Goal: Task Accomplishment & Management: Manage account settings

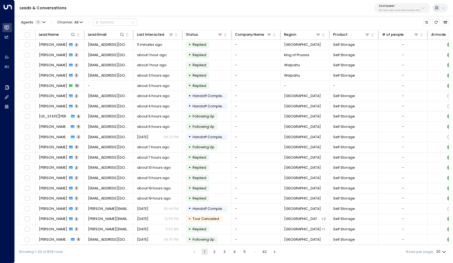
click at [400, 7] on p "StorQuest" at bounding box center [399, 5] width 41 height 3
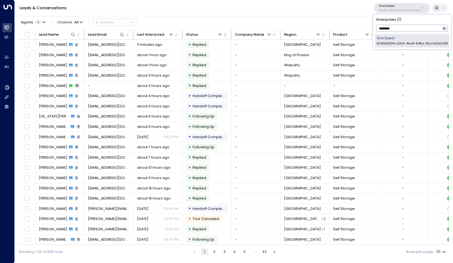
type input "*********"
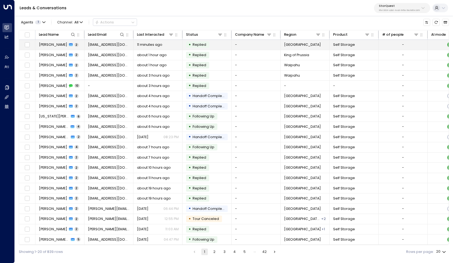
drag, startPoint x: 397, startPoint y: 38, endPoint x: 395, endPoint y: 41, distance: 3.3
click at [395, 41] on td "-" at bounding box center [403, 45] width 49 height 10
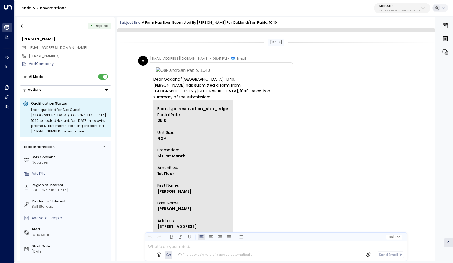
scroll to position [192, 0]
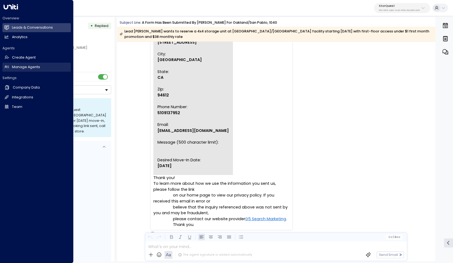
click at [25, 63] on link "Manage Agents Manage Agents" at bounding box center [36, 67] width 68 height 9
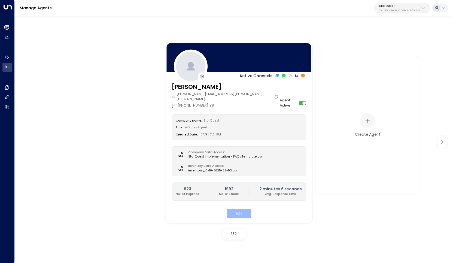
click at [237, 209] on button "Edit" at bounding box center [239, 213] width 25 height 8
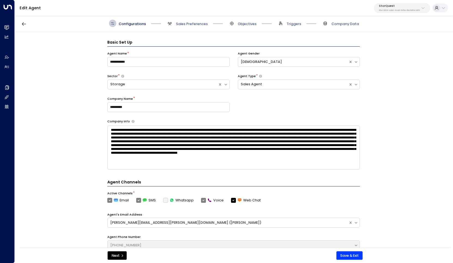
scroll to position [7, 0]
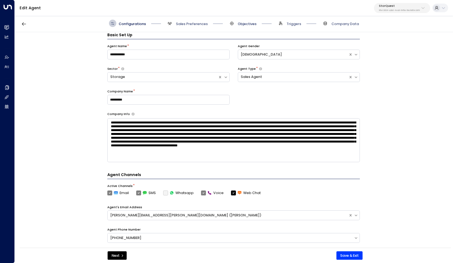
click at [244, 26] on span "Objectives" at bounding box center [247, 24] width 19 height 5
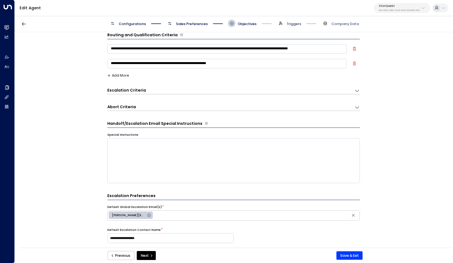
click at [291, 23] on span "Triggers" at bounding box center [294, 24] width 15 height 5
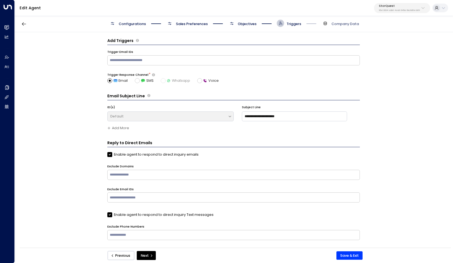
click at [197, 24] on span "Sales Preferences" at bounding box center [192, 24] width 32 height 5
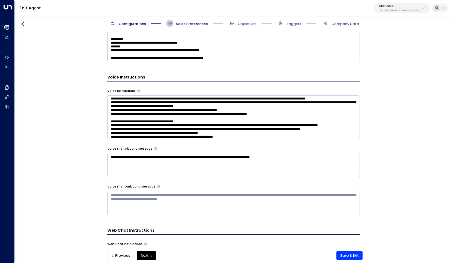
scroll to position [47, 0]
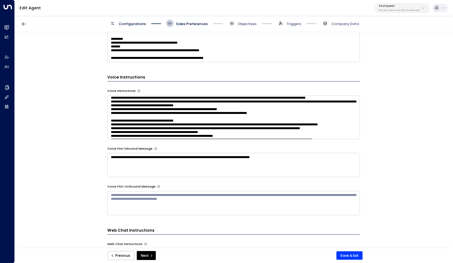
click at [264, 119] on textarea at bounding box center [233, 117] width 253 height 44
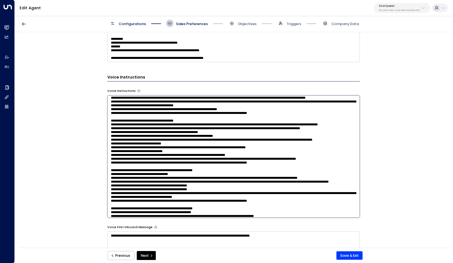
click at [182, 119] on textarea at bounding box center [233, 156] width 253 height 122
click at [246, 119] on textarea at bounding box center [233, 156] width 253 height 122
click at [183, 118] on textarea at bounding box center [233, 156] width 253 height 122
click at [290, 114] on textarea at bounding box center [233, 156] width 253 height 122
drag, startPoint x: 183, startPoint y: 119, endPoint x: 293, endPoint y: 113, distance: 110.0
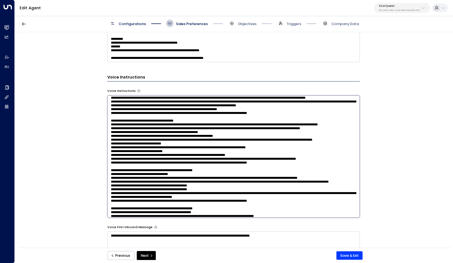
click at [293, 113] on textarea at bounding box center [233, 156] width 253 height 122
drag, startPoint x: 195, startPoint y: 129, endPoint x: 274, endPoint y: 126, distance: 78.8
click at [274, 126] on textarea at bounding box center [233, 156] width 253 height 122
click at [183, 121] on textarea at bounding box center [233, 156] width 253 height 122
drag, startPoint x: 311, startPoint y: 113, endPoint x: 180, endPoint y: 118, distance: 131.2
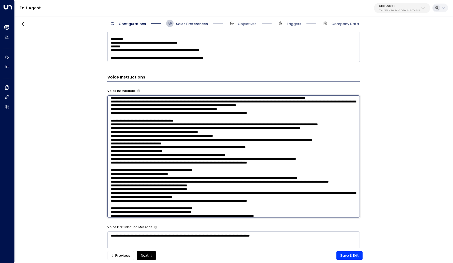
click at [180, 118] on textarea at bounding box center [233, 156] width 253 height 122
drag, startPoint x: 184, startPoint y: 118, endPoint x: 291, endPoint y: 114, distance: 107.2
click at [291, 114] on textarea at bounding box center [233, 156] width 253 height 122
paste textarea "**********"
click at [168, 117] on textarea at bounding box center [233, 156] width 253 height 122
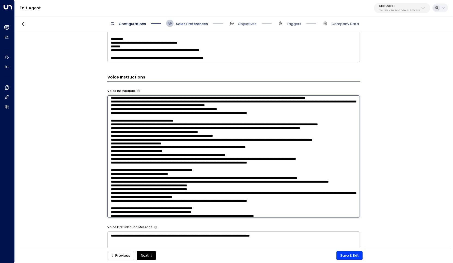
click at [303, 120] on textarea at bounding box center [233, 156] width 253 height 122
type textarea "**********"
click at [343, 252] on button "Save & Exit" at bounding box center [350, 255] width 26 height 9
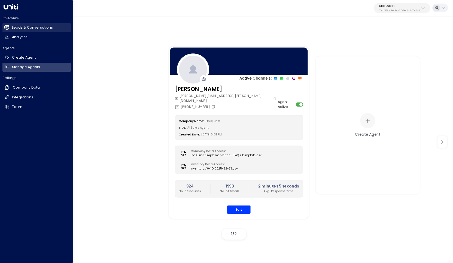
click at [28, 29] on h2 "Leads & Conversations" at bounding box center [32, 27] width 41 height 5
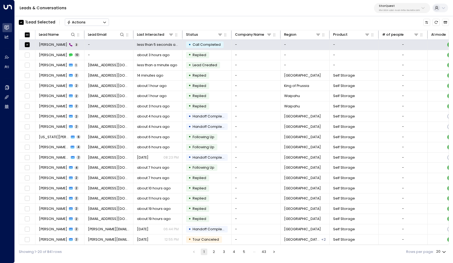
click at [78, 20] on div "Actions" at bounding box center [76, 22] width 19 height 4
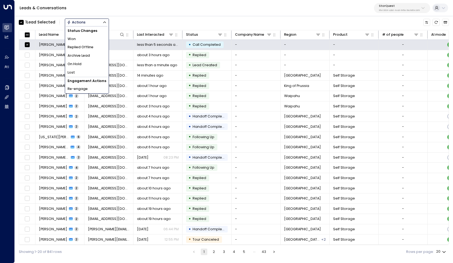
click at [84, 54] on span "Archive Lead" at bounding box center [79, 55] width 22 height 5
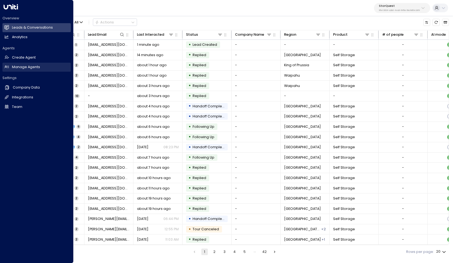
click at [24, 68] on h2 "Manage Agents" at bounding box center [26, 67] width 28 height 5
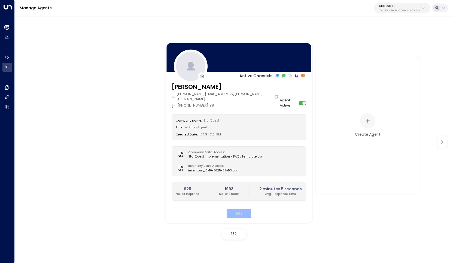
click at [237, 210] on button "Edit" at bounding box center [239, 213] width 25 height 8
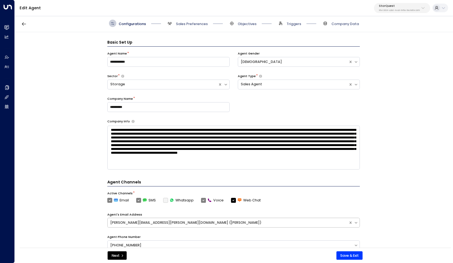
scroll to position [7, 0]
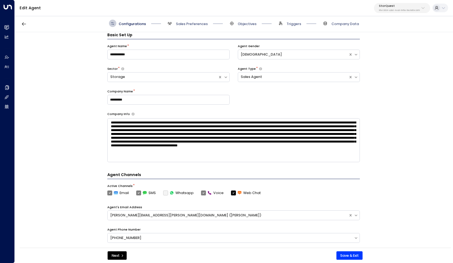
click at [197, 20] on span "Sales Preferences" at bounding box center [187, 23] width 42 height 7
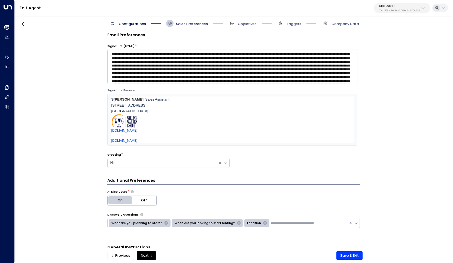
click at [242, 23] on span "Objectives" at bounding box center [247, 24] width 19 height 5
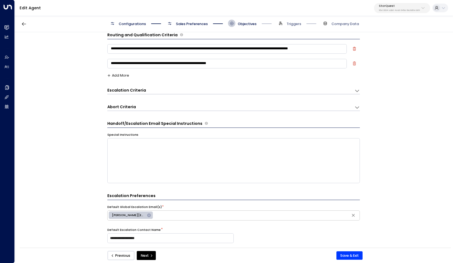
click at [177, 26] on span "Sales Preferences" at bounding box center [192, 24] width 32 height 5
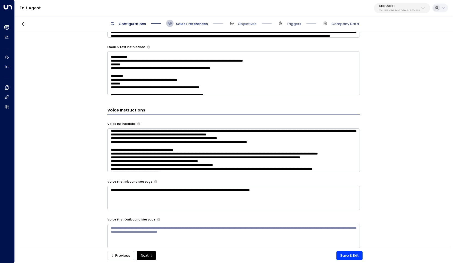
scroll to position [52, 0]
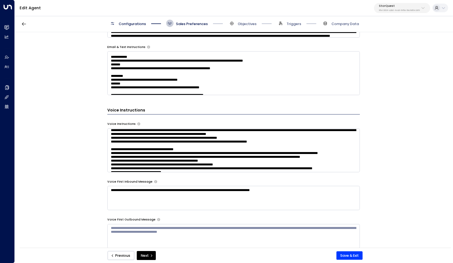
click at [291, 149] on textarea at bounding box center [233, 150] width 253 height 44
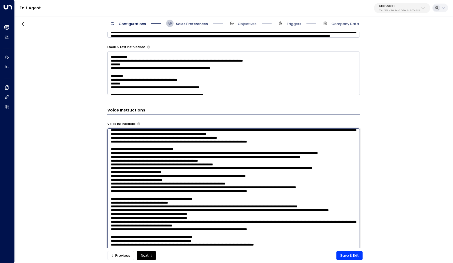
drag, startPoint x: 285, startPoint y: 149, endPoint x: 101, endPoint y: 143, distance: 184.3
click at [101, 143] on div "**********" at bounding box center [234, 141] width 438 height 219
paste textarea
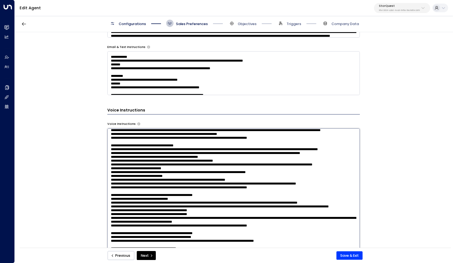
click at [110, 143] on textarea at bounding box center [233, 189] width 253 height 122
type textarea "**********"
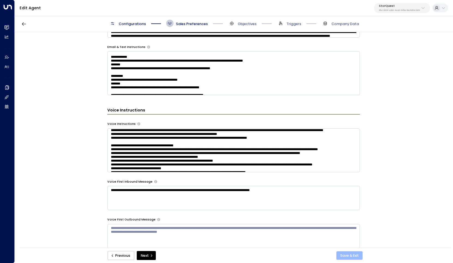
click at [349, 255] on button "Save & Exit" at bounding box center [350, 255] width 26 height 9
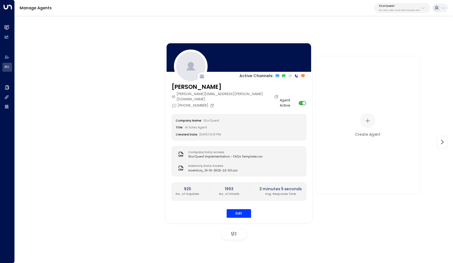
click at [238, 200] on div "Company Name: StorQuest Title: AI Sales Agent Created Date: 06/04/2025, 01:31 P…" at bounding box center [239, 165] width 135 height 103
click at [239, 209] on button "Edit" at bounding box center [239, 213] width 25 height 8
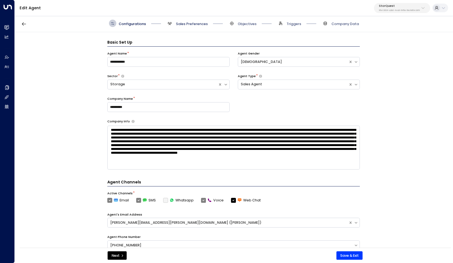
click at [192, 24] on span "Sales Preferences" at bounding box center [192, 24] width 32 height 5
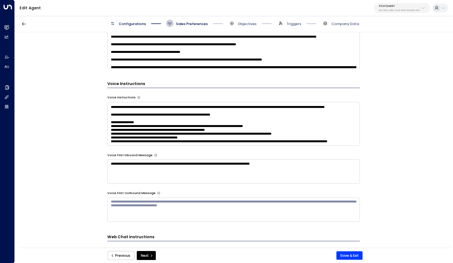
scroll to position [343, 0]
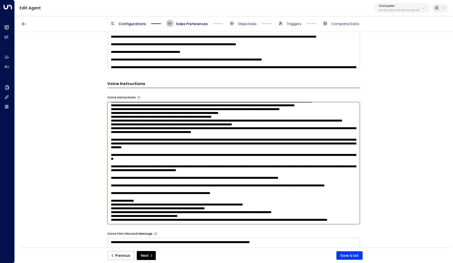
drag, startPoint x: 316, startPoint y: 124, endPoint x: 117, endPoint y: 158, distance: 201.5
click at [117, 158] on textarea at bounding box center [233, 163] width 253 height 122
click at [190, 192] on textarea at bounding box center [233, 163] width 253 height 122
drag, startPoint x: 310, startPoint y: 186, endPoint x: 107, endPoint y: 189, distance: 203.6
click at [107, 189] on textarea at bounding box center [233, 163] width 253 height 122
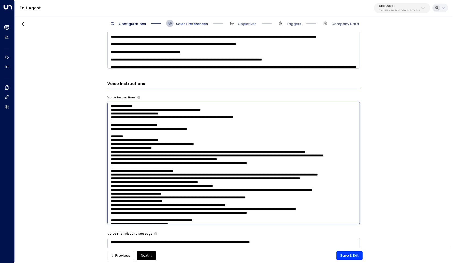
scroll to position [0, 0]
click at [149, 174] on textarea at bounding box center [233, 163] width 253 height 122
paste textarea "**********"
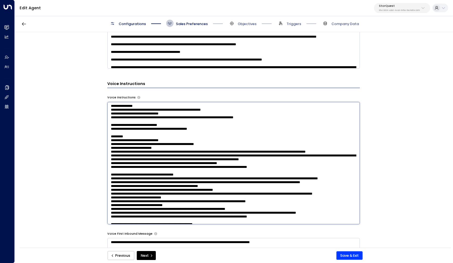
drag, startPoint x: 212, startPoint y: 172, endPoint x: 335, endPoint y: 166, distance: 123.6
click at [335, 166] on textarea at bounding box center [233, 163] width 253 height 122
click at [111, 174] on textarea at bounding box center [233, 163] width 253 height 122
click at [246, 174] on textarea at bounding box center [233, 163] width 253 height 122
type textarea "**********"
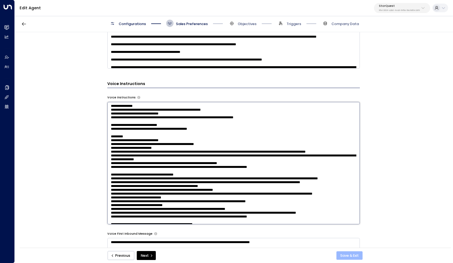
click at [345, 257] on button "Save & Exit" at bounding box center [350, 255] width 26 height 9
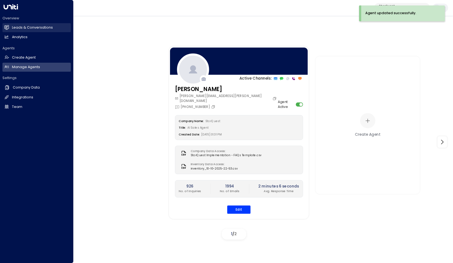
click at [22, 28] on h2 "Leads & Conversations" at bounding box center [32, 27] width 41 height 5
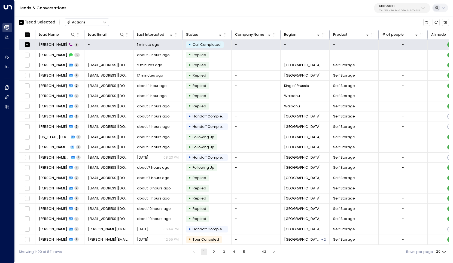
click at [90, 24] on button "Actions" at bounding box center [87, 22] width 44 height 7
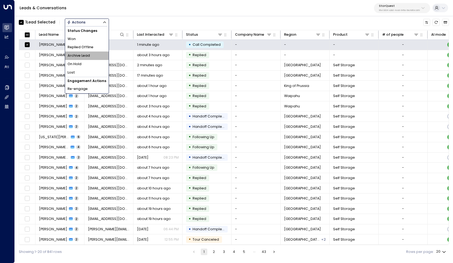
click at [89, 55] on span "Archive Lead" at bounding box center [79, 55] width 22 height 5
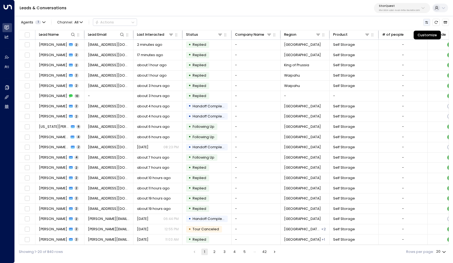
click at [428, 22] on icon "Customize" at bounding box center [427, 22] width 4 height 4
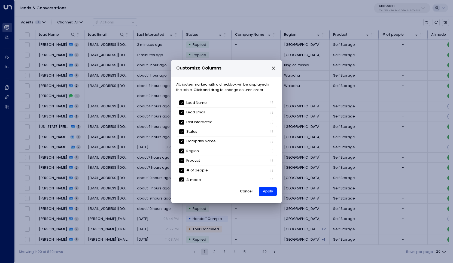
click at [427, 22] on div "Customize Columns Attributes marked with a checkbox will be displayed in the ta…" at bounding box center [226, 131] width 453 height 263
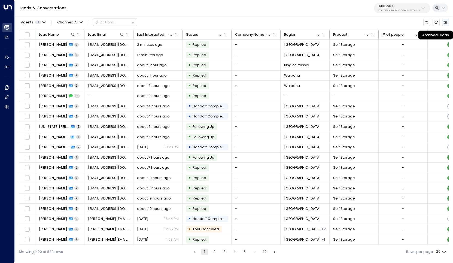
click at [447, 22] on icon "Archived Leads" at bounding box center [446, 22] width 4 height 2
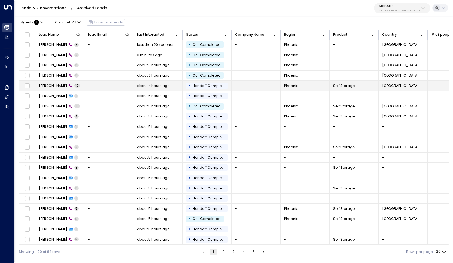
scroll to position [1, 0]
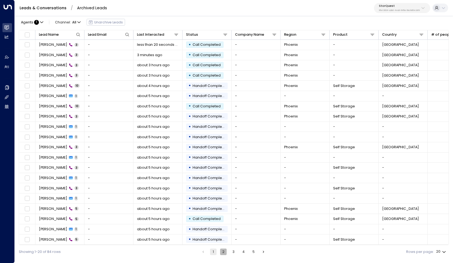
click at [225, 252] on button "2" at bounding box center [223, 252] width 7 height 7
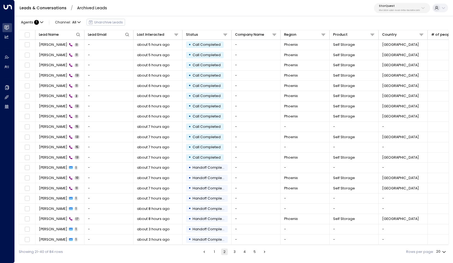
click at [215, 252] on button "1" at bounding box center [214, 252] width 7 height 7
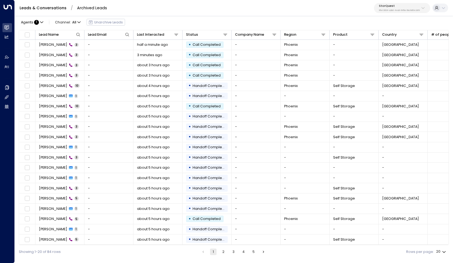
click at [52, 9] on link "Leads & Conversations" at bounding box center [43, 7] width 47 height 5
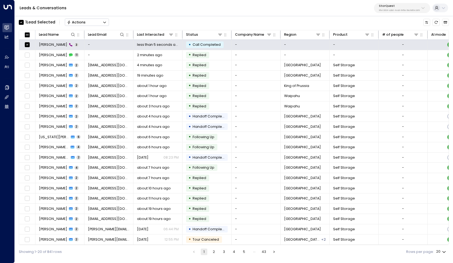
click at [84, 21] on div "Actions" at bounding box center [76, 22] width 19 height 4
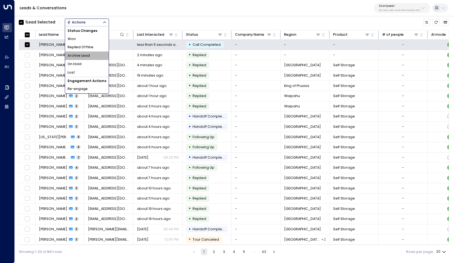
click at [88, 55] on span "Archive Lead" at bounding box center [79, 55] width 22 height 5
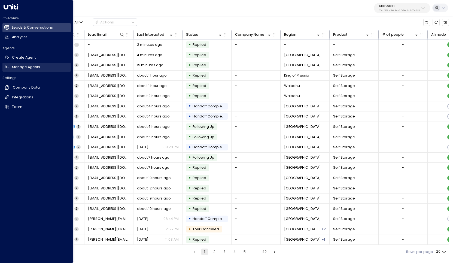
click at [15, 65] on h2 "Manage Agents" at bounding box center [26, 67] width 28 height 5
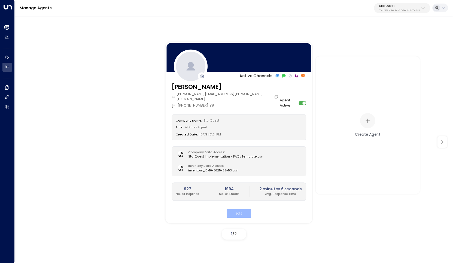
click at [239, 209] on button "Edit" at bounding box center [239, 213] width 25 height 8
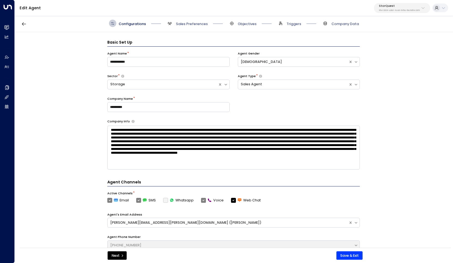
scroll to position [7, 0]
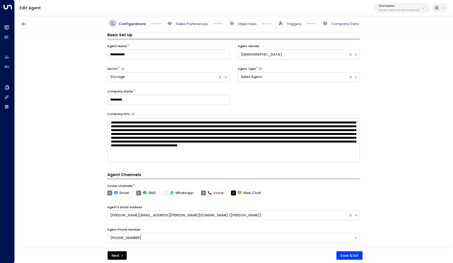
click at [183, 28] on div "Configurations Sales Preferences Objectives Triggers Company Data" at bounding box center [234, 23] width 439 height 17
click at [184, 23] on span "Sales Preferences" at bounding box center [192, 24] width 32 height 5
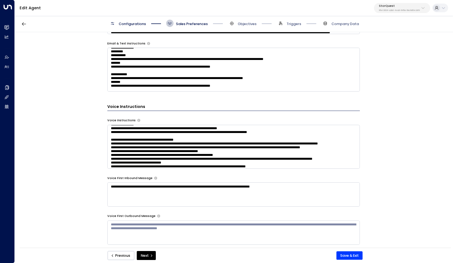
scroll to position [59, 0]
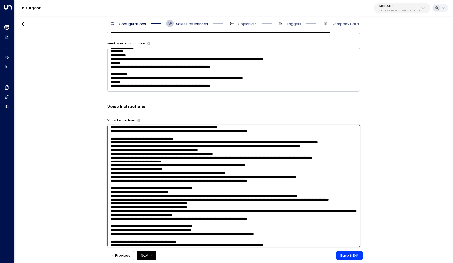
drag, startPoint x: 198, startPoint y: 136, endPoint x: 194, endPoint y: 132, distance: 6.0
click at [194, 132] on textarea at bounding box center [233, 186] width 253 height 122
click at [216, 138] on textarea at bounding box center [233, 186] width 253 height 122
drag, startPoint x: 195, startPoint y: 132, endPoint x: 293, endPoint y: 132, distance: 98.1
click at [293, 132] on textarea at bounding box center [233, 186] width 253 height 122
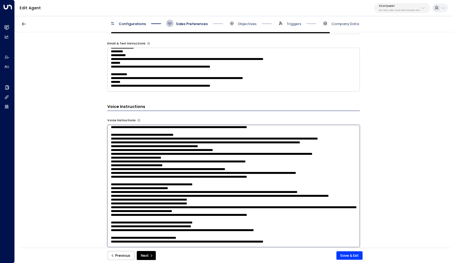
click at [346, 133] on textarea at bounding box center [233, 186] width 253 height 122
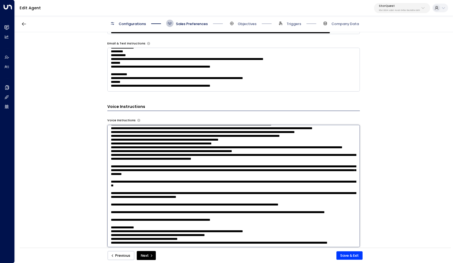
scroll to position [317, 0]
type textarea "**********"
click at [347, 255] on button "Save & Exit" at bounding box center [350, 255] width 26 height 9
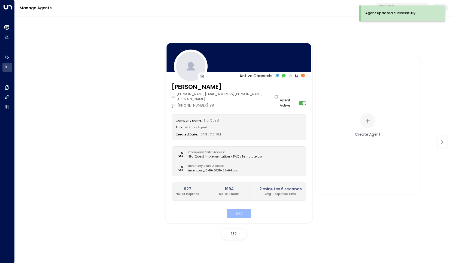
click at [240, 209] on button "Edit" at bounding box center [239, 213] width 25 height 8
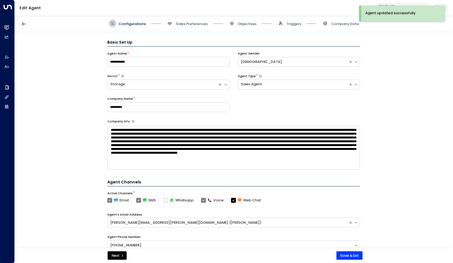
scroll to position [7, 0]
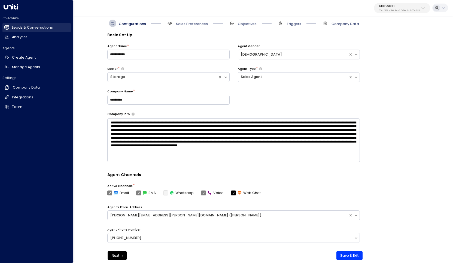
click at [16, 27] on h2 "Leads & Conversations" at bounding box center [32, 27] width 41 height 5
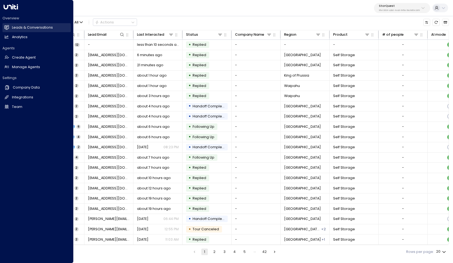
click at [16, 27] on h2 "Leads & Conversations" at bounding box center [32, 27] width 41 height 5
click at [23, 28] on h2 "Leads & Conversations" at bounding box center [32, 27] width 41 height 5
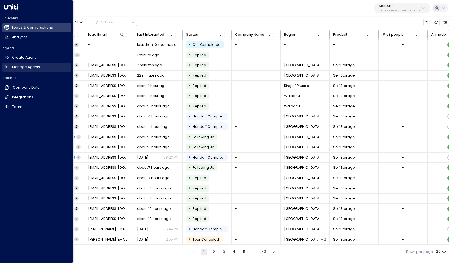
click at [16, 65] on h2 "Manage Agents" at bounding box center [26, 67] width 28 height 5
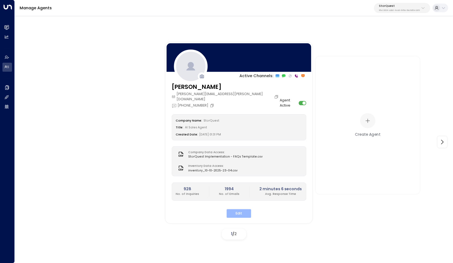
click at [237, 209] on button "Edit" at bounding box center [239, 213] width 25 height 8
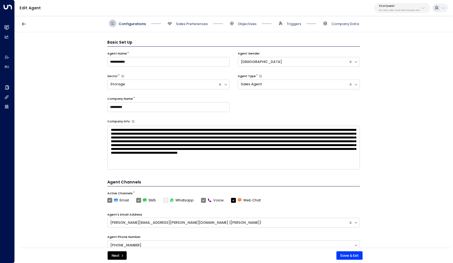
scroll to position [7, 0]
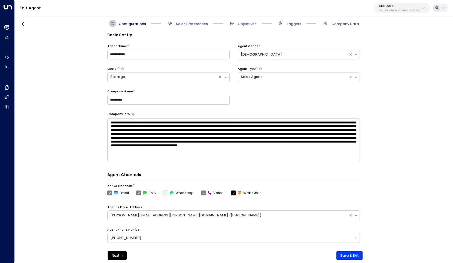
click at [188, 25] on span "Sales Preferences" at bounding box center [192, 24] width 32 height 5
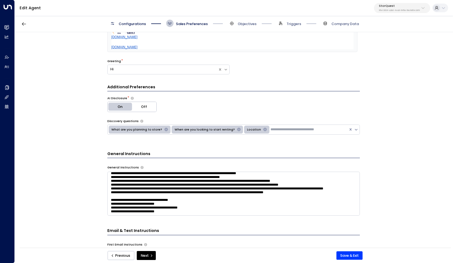
scroll to position [77, 0]
click at [195, 20] on span "Sales Preferences" at bounding box center [187, 23] width 42 height 7
click at [193, 25] on span "Sales Preferences" at bounding box center [192, 24] width 32 height 5
click at [241, 28] on div "Configurations Sales Preferences Objectives Triggers Company Data" at bounding box center [234, 23] width 439 height 17
click at [244, 20] on span "Objectives" at bounding box center [242, 23] width 29 height 7
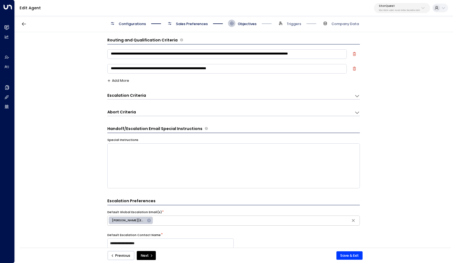
scroll to position [0, 0]
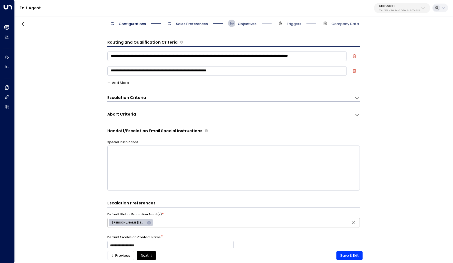
click at [232, 95] on div "Escalation Criteria Reset" at bounding box center [228, 98] width 242 height 6
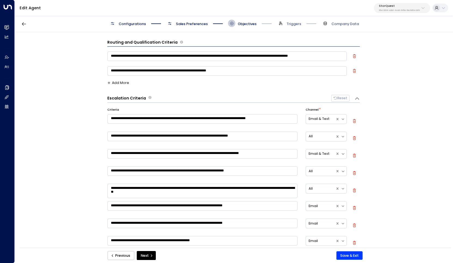
click at [191, 24] on span "Sales Preferences" at bounding box center [192, 24] width 32 height 5
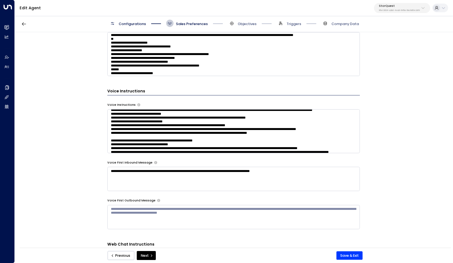
scroll to position [90, 0]
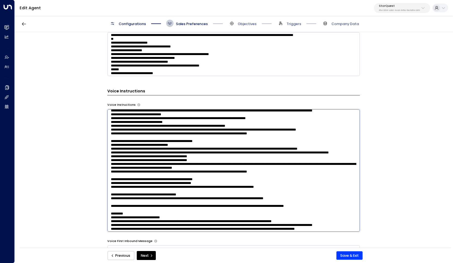
drag, startPoint x: 318, startPoint y: 138, endPoint x: 180, endPoint y: 143, distance: 138.0
click at [180, 143] on textarea at bounding box center [233, 170] width 253 height 122
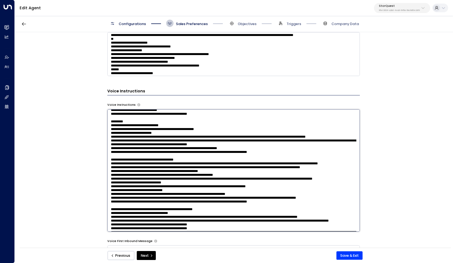
scroll to position [10, 0]
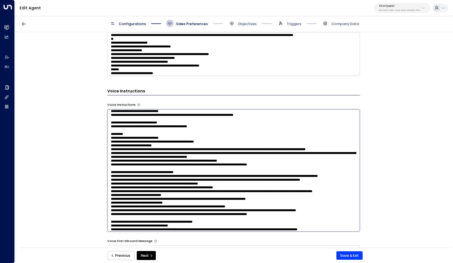
click at [274, 167] on textarea at bounding box center [233, 170] width 253 height 122
click at [271, 169] on textarea at bounding box center [233, 170] width 253 height 122
click at [340, 164] on textarea at bounding box center [233, 170] width 253 height 122
paste textarea "**********"
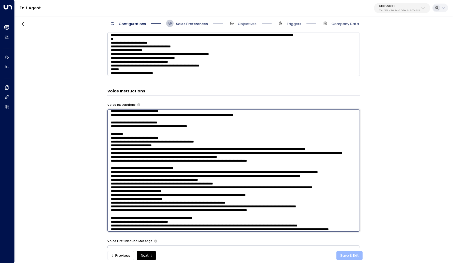
type textarea "**********"
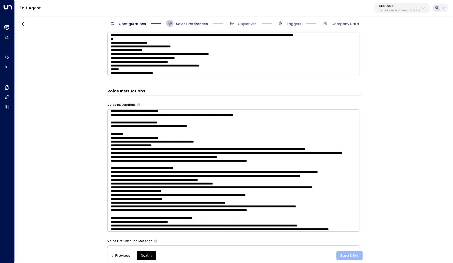
click at [355, 258] on button "Save & Exit" at bounding box center [350, 255] width 26 height 9
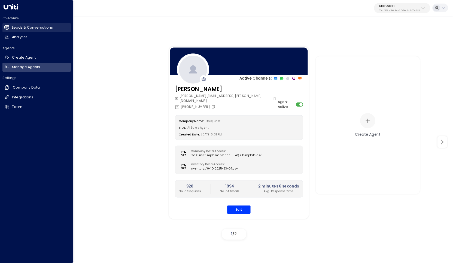
click at [21, 29] on h2 "Leads & Conversations" at bounding box center [32, 27] width 41 height 5
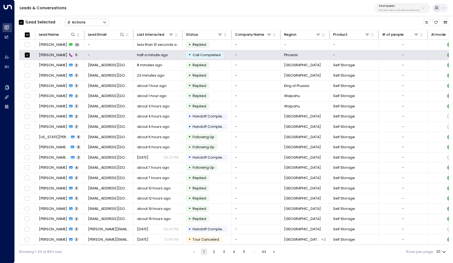
click at [84, 25] on button "Actions" at bounding box center [87, 22] width 44 height 7
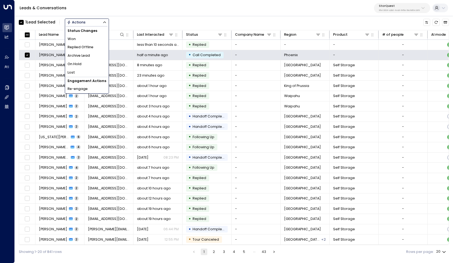
click at [84, 55] on span "Archive Lead" at bounding box center [79, 55] width 22 height 5
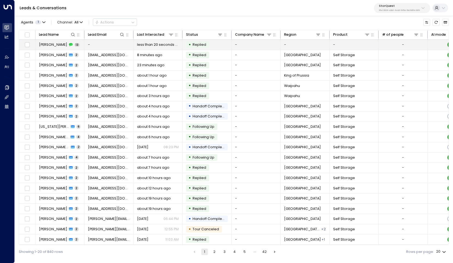
click at [51, 44] on span "Allison Bradley" at bounding box center [53, 44] width 28 height 5
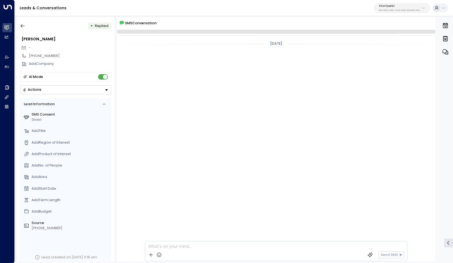
scroll to position [499, 0]
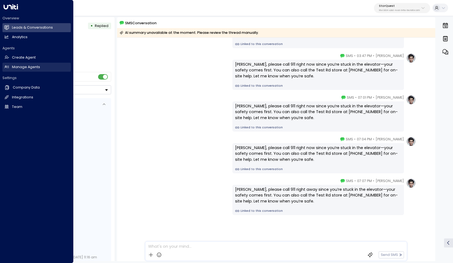
click at [28, 66] on h2 "Manage Agents" at bounding box center [26, 67] width 28 height 5
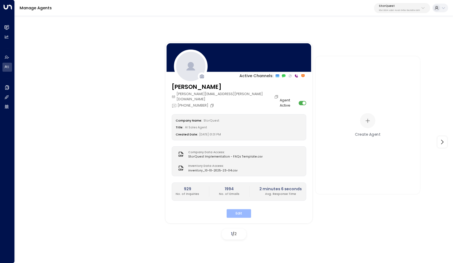
click at [236, 209] on button "Edit" at bounding box center [239, 213] width 25 height 8
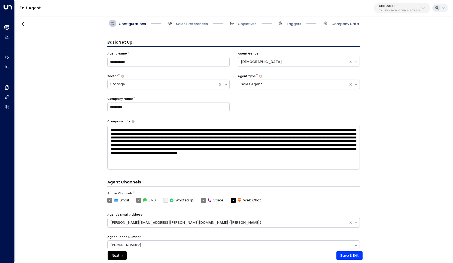
scroll to position [7, 0]
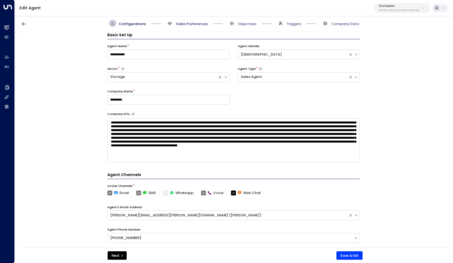
click at [193, 22] on span "Sales Preferences" at bounding box center [192, 24] width 32 height 5
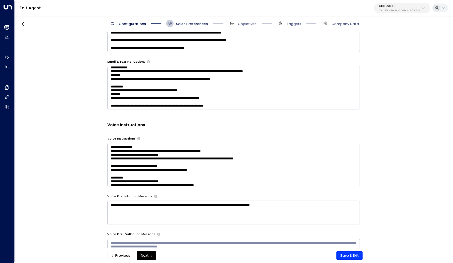
scroll to position [346, 0]
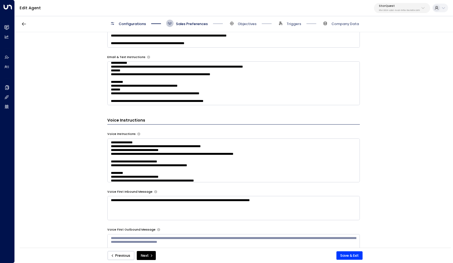
click at [241, 168] on textarea at bounding box center [233, 160] width 253 height 44
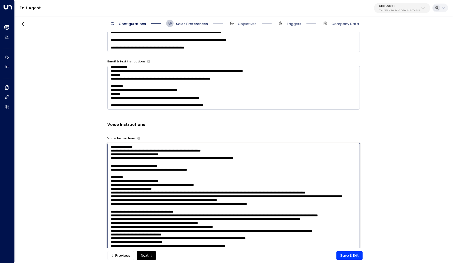
scroll to position [336, 0]
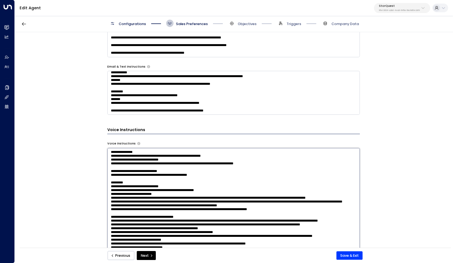
click at [168, 220] on textarea at bounding box center [233, 209] width 253 height 122
click at [117, 219] on textarea at bounding box center [233, 209] width 253 height 122
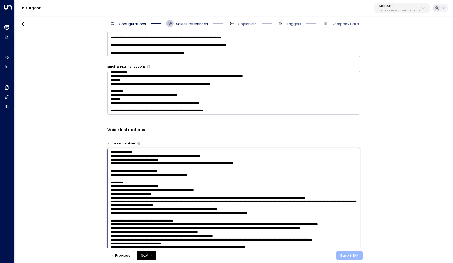
type textarea "**********"
click at [344, 256] on button "Save & Exit" at bounding box center [350, 255] width 26 height 9
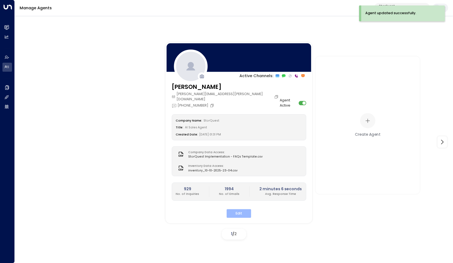
click at [239, 210] on button "Edit" at bounding box center [239, 213] width 25 height 8
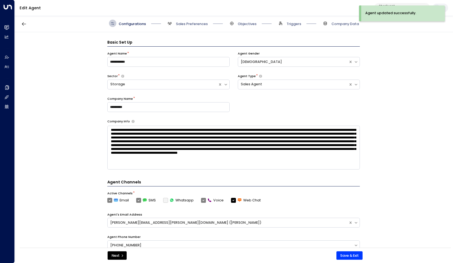
scroll to position [7, 0]
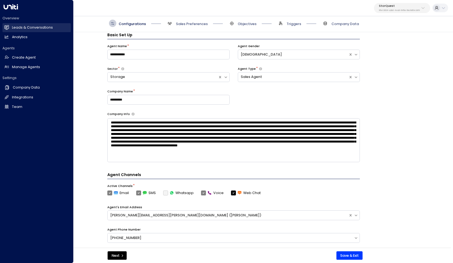
click at [16, 25] on link "Leads & Conversations Leads & Conversations" at bounding box center [36, 27] width 68 height 9
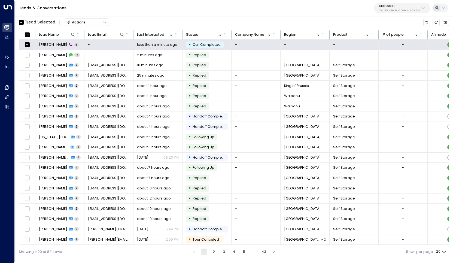
click at [106, 22] on icon "Button group with a nested menu" at bounding box center [105, 22] width 4 height 4
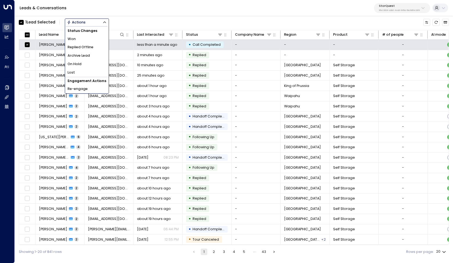
click at [96, 54] on li "Archive Lead" at bounding box center [87, 56] width 44 height 8
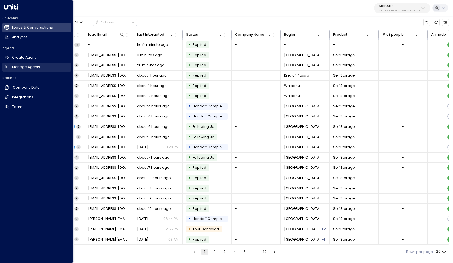
click at [29, 66] on h2 "Manage Agents" at bounding box center [26, 67] width 28 height 5
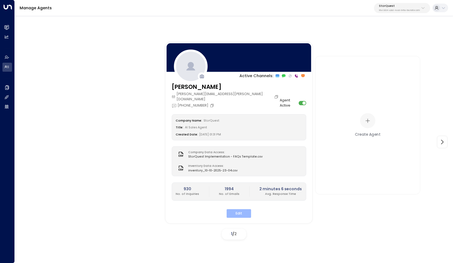
click at [236, 209] on button "Edit" at bounding box center [239, 213] width 25 height 8
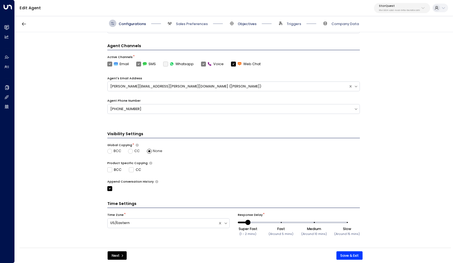
click at [243, 24] on span "Objectives" at bounding box center [247, 24] width 19 height 5
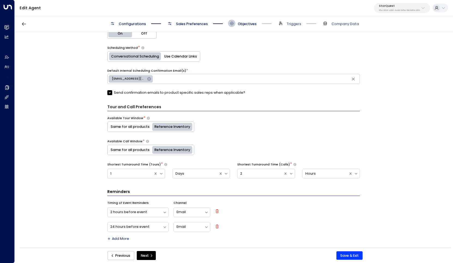
scroll to position [261, 0]
click at [190, 30] on div "Configurations Sales Preferences Objectives Triggers Company Data" at bounding box center [234, 23] width 439 height 17
click at [189, 20] on span "Sales Preferences" at bounding box center [187, 23] width 42 height 7
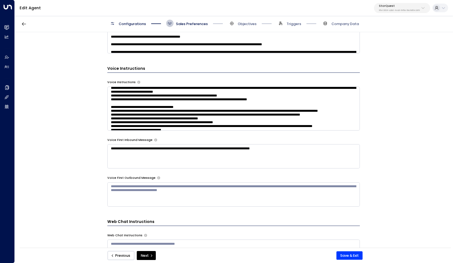
scroll to position [54, 0]
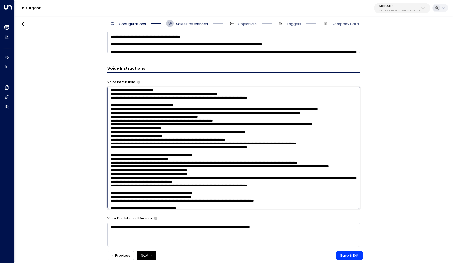
drag, startPoint x: 231, startPoint y: 98, endPoint x: 149, endPoint y: 97, distance: 82.3
click at [149, 97] on textarea at bounding box center [233, 148] width 253 height 122
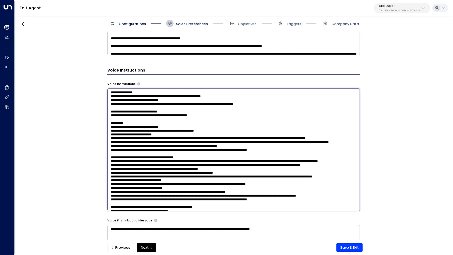
scroll to position [396, 0]
click at [163, 161] on textarea at bounding box center [233, 150] width 253 height 122
click at [206, 157] on textarea at bounding box center [233, 150] width 253 height 122
click at [243, 156] on textarea at bounding box center [233, 150] width 253 height 122
click at [195, 154] on textarea at bounding box center [233, 150] width 253 height 122
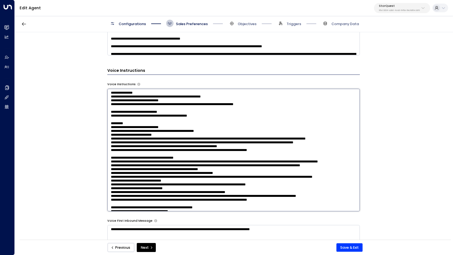
click at [204, 152] on textarea at bounding box center [233, 150] width 253 height 122
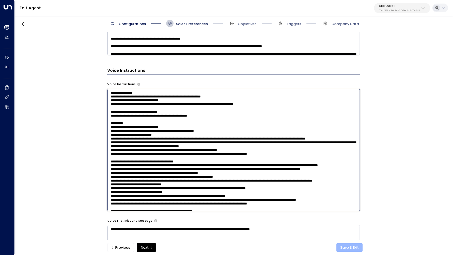
type textarea "**********"
click at [353, 246] on button "Save & Exit" at bounding box center [350, 247] width 26 height 9
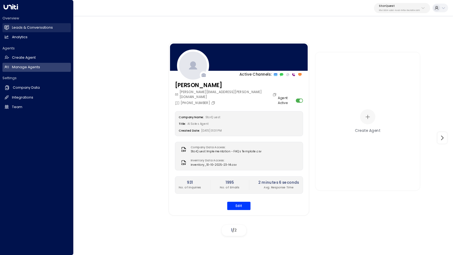
click at [28, 27] on h2 "Leads & Conversations" at bounding box center [32, 27] width 41 height 5
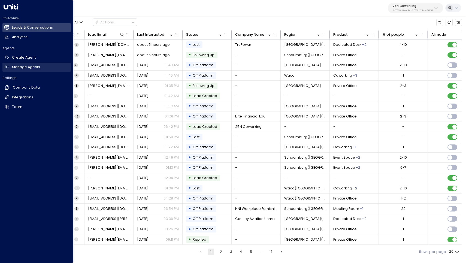
click at [24, 67] on h2 "Manage Agents" at bounding box center [26, 67] width 28 height 5
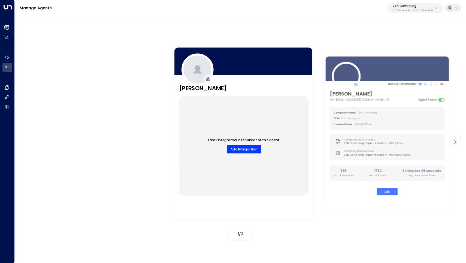
click at [417, 7] on p "25N Coworking" at bounding box center [413, 5] width 40 height 3
type input "*********"
drag, startPoint x: 409, startPoint y: 37, endPoint x: 410, endPoint y: 41, distance: 3.7
click at [410, 41] on div "Devyn Smith Company Name: 25N Coworking Title: AI Sales Agent Created Date: 10/…" at bounding box center [240, 138] width 451 height 247
click at [410, 4] on p "25N Coworking" at bounding box center [413, 5] width 40 height 3
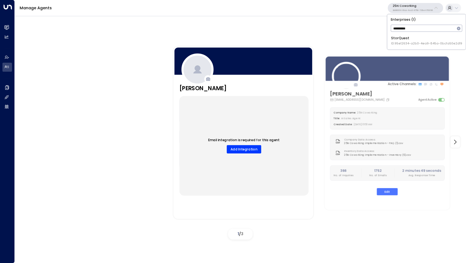
type input "*********"
click at [400, 41] on span "ID: 95e12634-a2b0-4ea9-845a-0bcfa50e2d19" at bounding box center [426, 43] width 71 height 4
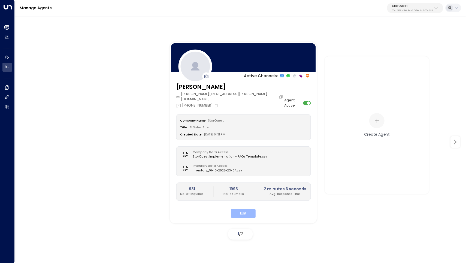
click at [244, 209] on button "Edit" at bounding box center [243, 213] width 25 height 8
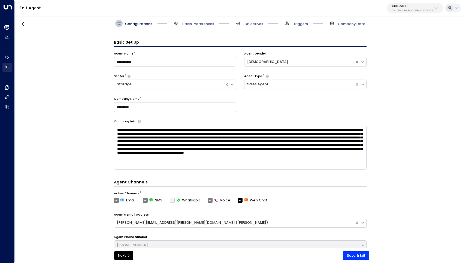
scroll to position [7, 0]
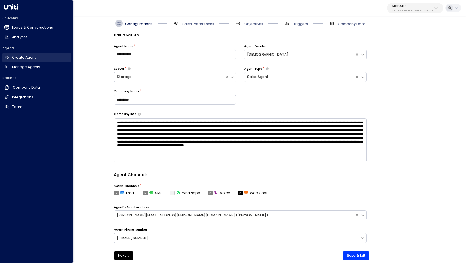
click at [19, 55] on h2 "Create Agent" at bounding box center [24, 57] width 24 height 5
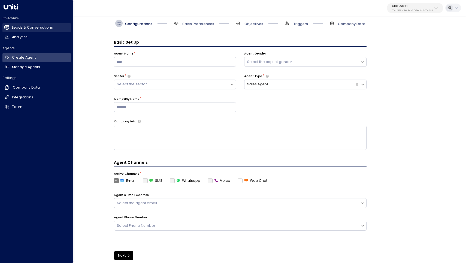
click at [20, 24] on link "Leads & Conversations Leads & Conversations" at bounding box center [36, 27] width 68 height 9
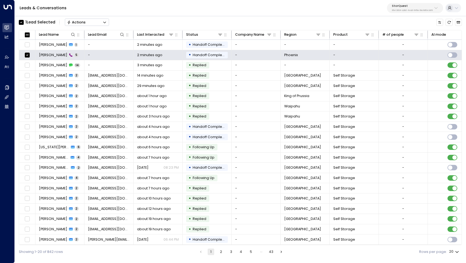
click at [83, 23] on div "Actions" at bounding box center [76, 22] width 19 height 4
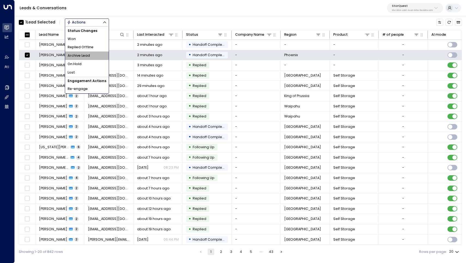
click at [86, 54] on span "Archive Lead" at bounding box center [79, 55] width 22 height 5
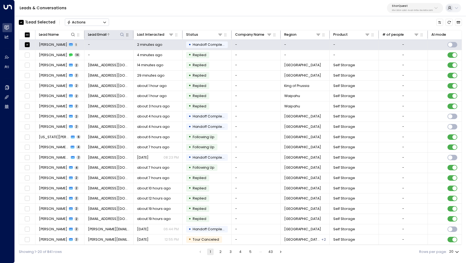
click at [103, 34] on div "Lead Email" at bounding box center [97, 35] width 19 height 6
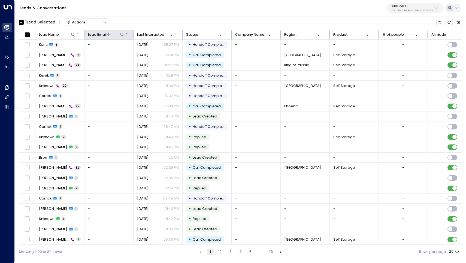
click at [103, 34] on div "Lead Email" at bounding box center [97, 35] width 19 height 6
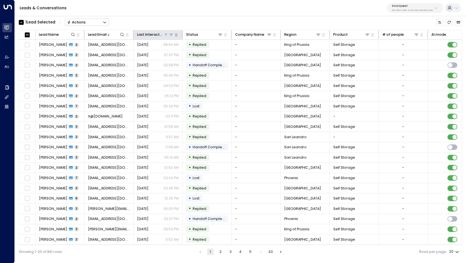
click at [162, 33] on div "Last Interacted" at bounding box center [150, 35] width 27 height 6
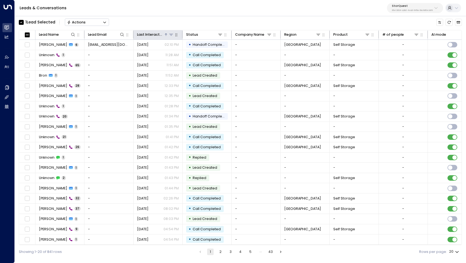
click at [162, 33] on div "Last Interacted" at bounding box center [150, 35] width 27 height 6
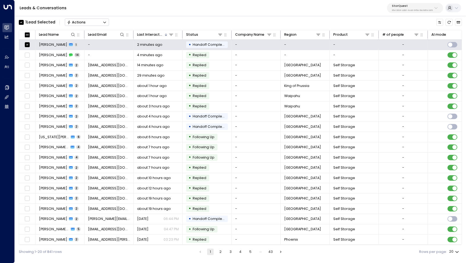
click at [89, 25] on button "Actions" at bounding box center [87, 22] width 44 height 7
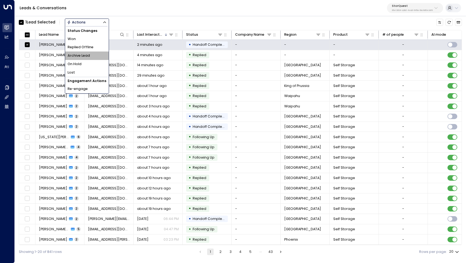
click at [93, 53] on li "Archive Lead" at bounding box center [87, 56] width 44 height 8
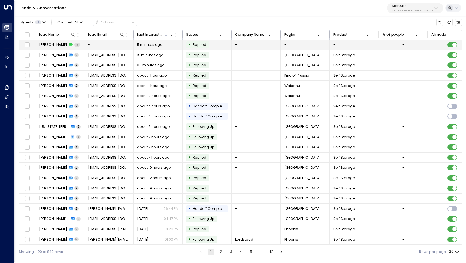
click at [51, 42] on span "[PERSON_NAME]" at bounding box center [53, 44] width 28 height 5
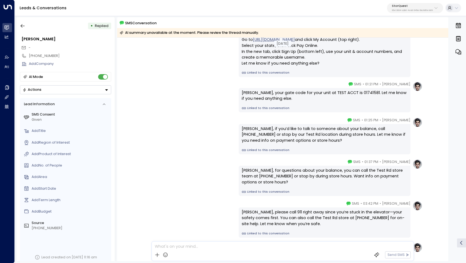
scroll to position [205, 0]
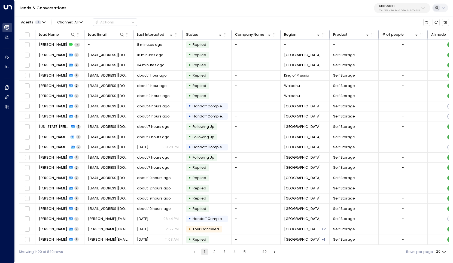
click at [158, 19] on div "Agents 1 Channel: All Actions" at bounding box center [234, 22] width 430 height 10
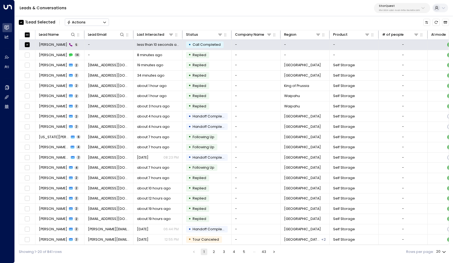
click at [86, 24] on button "Actions" at bounding box center [87, 22] width 44 height 7
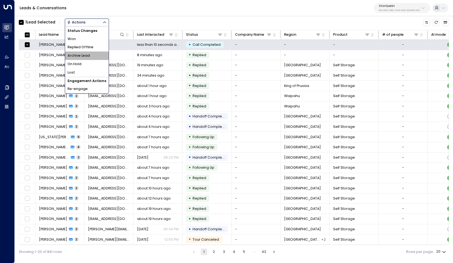
click at [87, 56] on span "Archive Lead" at bounding box center [79, 55] width 22 height 5
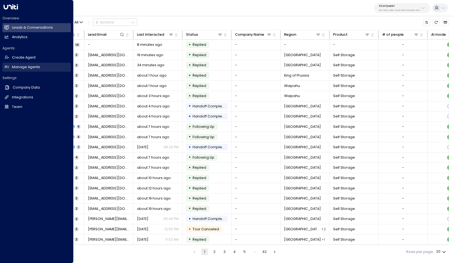
click at [19, 66] on h2 "Manage Agents" at bounding box center [26, 67] width 28 height 5
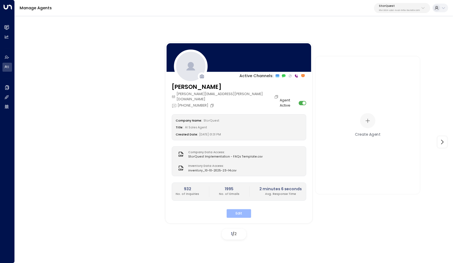
click at [243, 209] on button "Edit" at bounding box center [239, 213] width 25 height 8
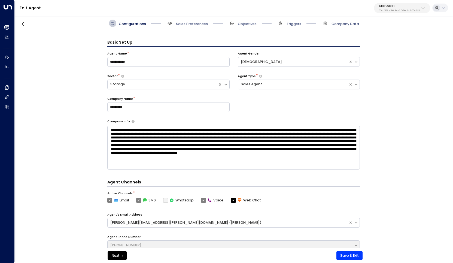
scroll to position [7, 0]
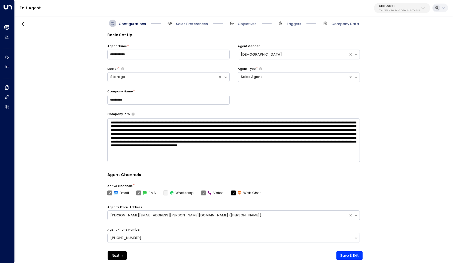
click at [196, 24] on span "Sales Preferences" at bounding box center [192, 24] width 32 height 5
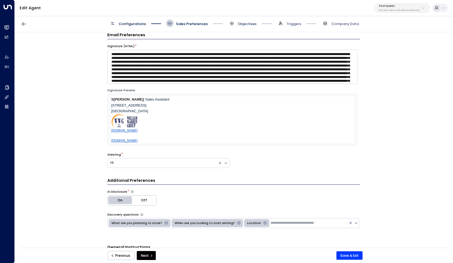
click at [244, 24] on span "Objectives" at bounding box center [247, 24] width 19 height 5
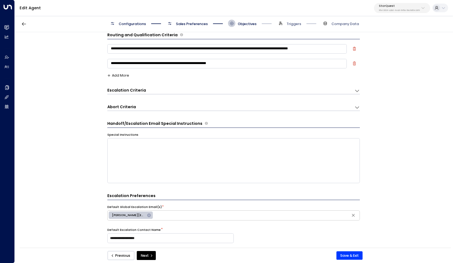
click at [186, 23] on span "Sales Preferences" at bounding box center [192, 24] width 32 height 5
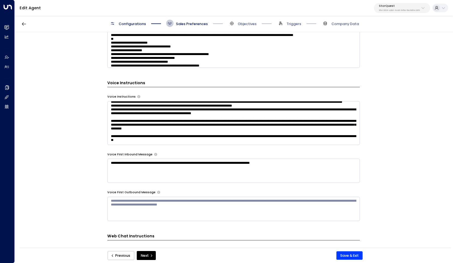
scroll to position [428, 0]
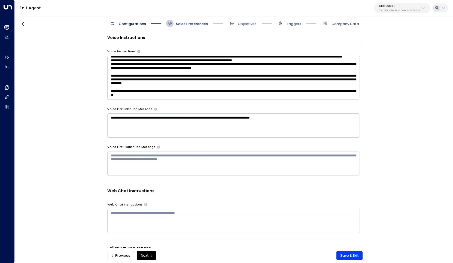
click at [134, 21] on span "Configurations" at bounding box center [127, 23] width 37 height 7
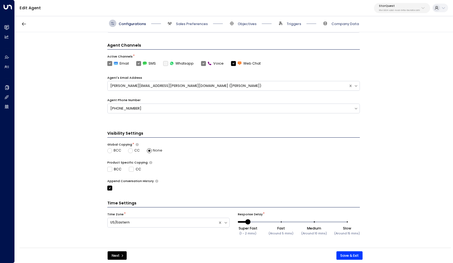
scroll to position [136, 0]
click at [188, 24] on span "Sales Preferences" at bounding box center [192, 24] width 32 height 5
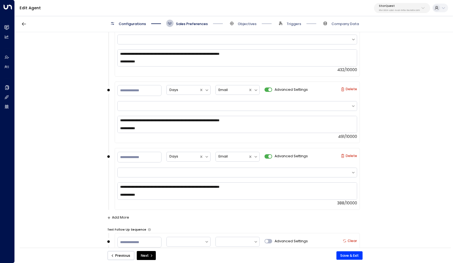
scroll to position [755, 0]
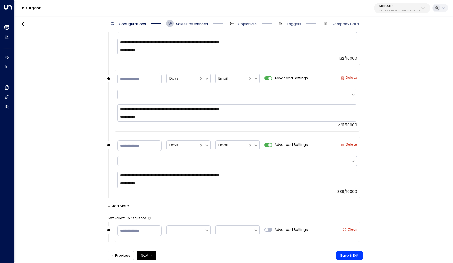
click at [244, 23] on span "Objectives" at bounding box center [247, 24] width 19 height 5
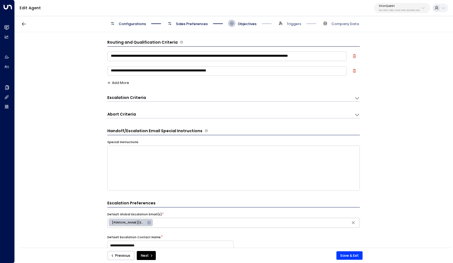
scroll to position [0, 0]
click at [263, 56] on textarea "**********" at bounding box center [227, 57] width 240 height 10
click at [260, 70] on textarea "**********" at bounding box center [227, 71] width 240 height 10
click at [184, 95] on div "Escalation Criteria Reset" at bounding box center [228, 98] width 242 height 6
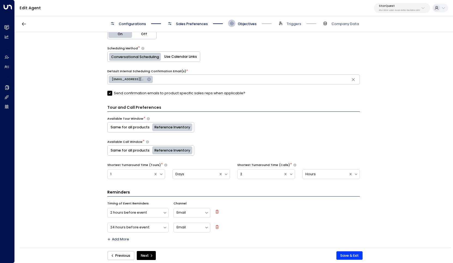
scroll to position [440, 0]
click at [288, 20] on span "Triggers" at bounding box center [289, 23] width 25 height 7
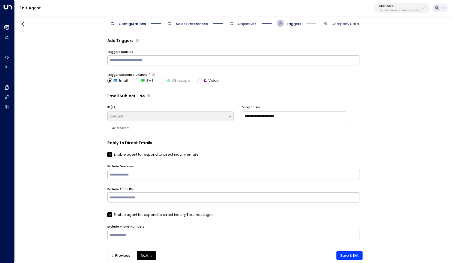
click at [290, 27] on div "Configurations Sales Preferences Objectives Triggers Company Data" at bounding box center [234, 23] width 439 height 17
click at [292, 22] on span "Triggers" at bounding box center [294, 24] width 15 height 5
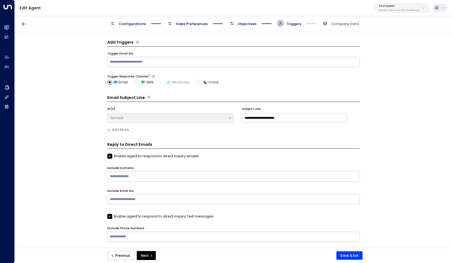
scroll to position [0, 0]
click at [346, 26] on span "Company Data" at bounding box center [346, 24] width 28 height 5
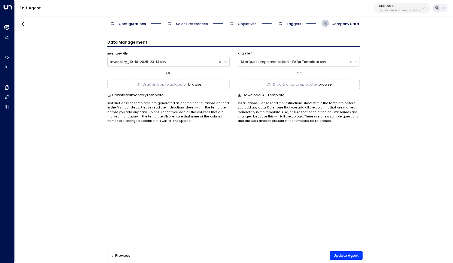
click at [289, 23] on span "Triggers" at bounding box center [294, 24] width 15 height 5
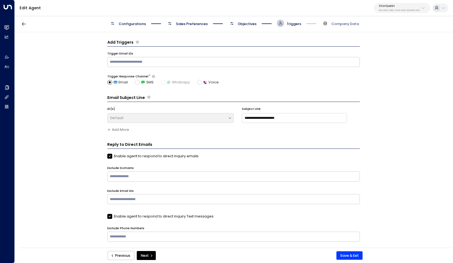
click at [242, 25] on span "Objectives" at bounding box center [247, 24] width 19 height 5
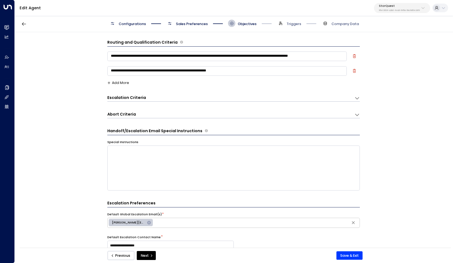
click at [191, 25] on span "Sales Preferences" at bounding box center [192, 24] width 32 height 5
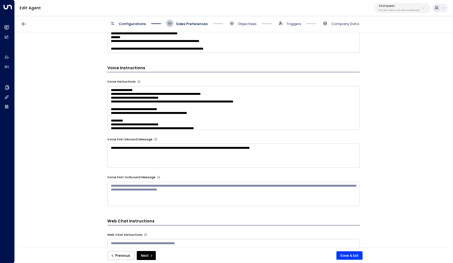
scroll to position [406, 0]
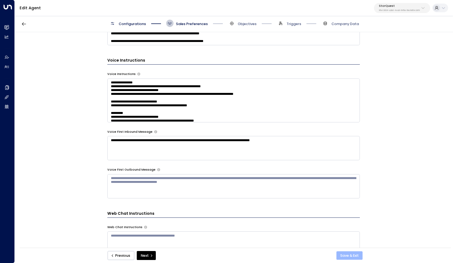
click at [351, 256] on button "Save & Exit" at bounding box center [350, 255] width 26 height 9
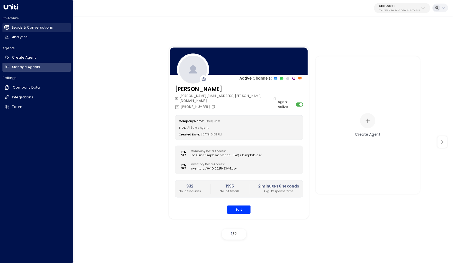
click at [20, 30] on h2 "Leads & Conversations" at bounding box center [32, 27] width 41 height 5
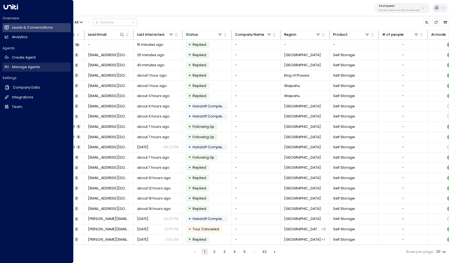
click at [19, 64] on link "Manage Agents Manage Agents" at bounding box center [36, 67] width 68 height 9
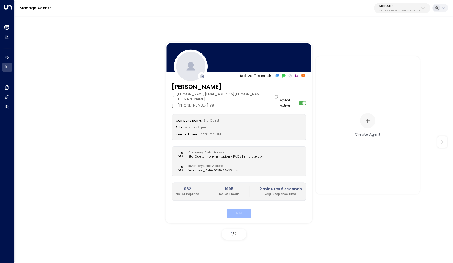
click at [245, 209] on button "Edit" at bounding box center [239, 213] width 25 height 8
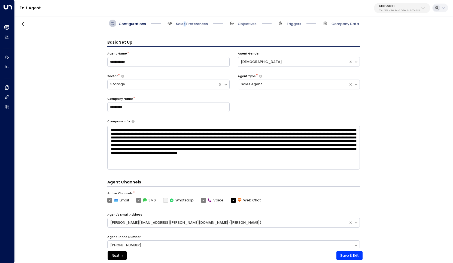
click at [184, 22] on span "Sales Preferences" at bounding box center [192, 24] width 32 height 5
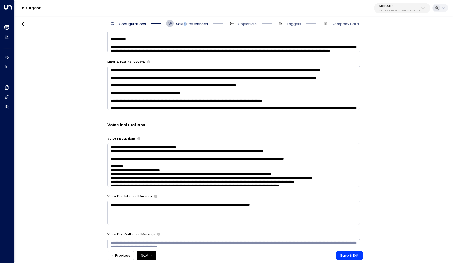
scroll to position [175, 0]
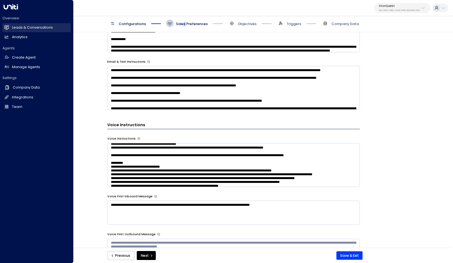
click at [6, 32] on link "Leads & Conversations Leads & Conversations" at bounding box center [36, 27] width 68 height 9
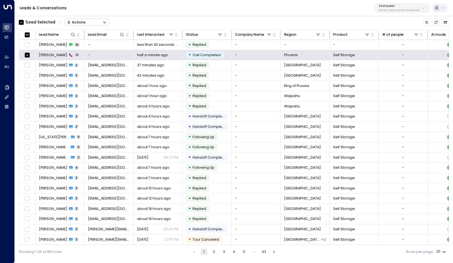
click at [98, 18] on div "1 Lead Selected Actions" at bounding box center [64, 22] width 90 height 10
click at [98, 23] on button "Actions" at bounding box center [87, 22] width 44 height 7
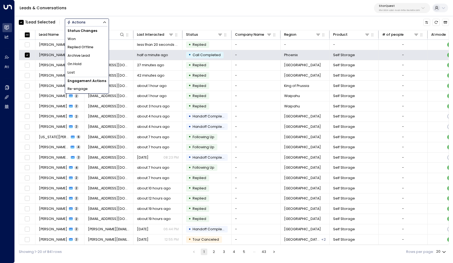
click at [94, 52] on li "Archive Lead" at bounding box center [87, 56] width 44 height 8
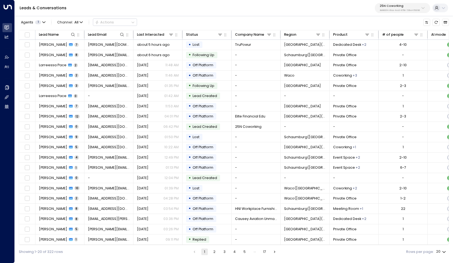
click at [394, 7] on p "25N Coworking" at bounding box center [400, 5] width 40 height 3
type input "*****"
click at [392, 41] on div "Shift Workspaces ID: 2f771fad-fe81-46b0-8448-0fe730ada5e6" at bounding box center [412, 41] width 68 height 10
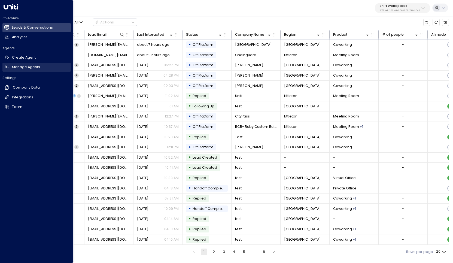
click at [35, 65] on h2 "Manage Agents" at bounding box center [26, 67] width 28 height 5
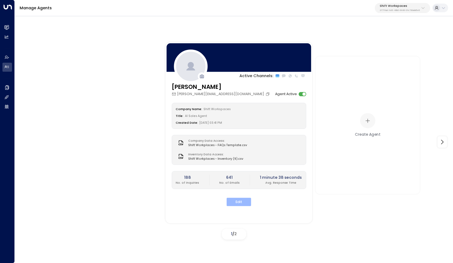
click at [240, 201] on button "Edit" at bounding box center [239, 202] width 25 height 8
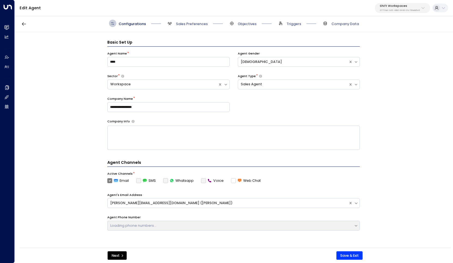
scroll to position [7, 0]
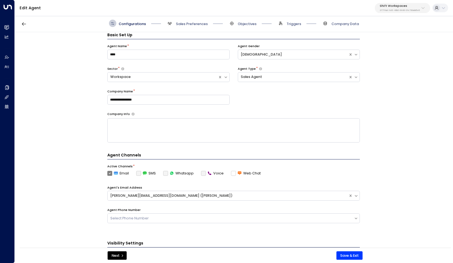
click at [346, 17] on div "Configurations Sales Preferences Objectives Triggers Company Data" at bounding box center [234, 23] width 439 height 17
click at [346, 22] on span "Company Data" at bounding box center [346, 24] width 28 height 5
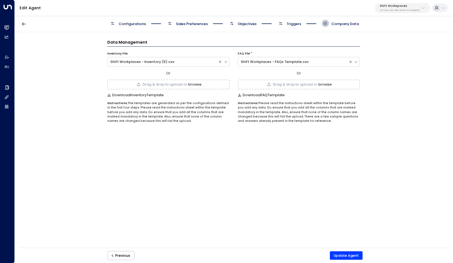
click at [195, 84] on button "browse" at bounding box center [194, 85] width 13 height 4
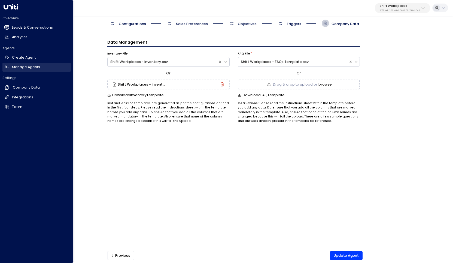
click at [29, 65] on h2 "Manage Agents" at bounding box center [26, 67] width 28 height 5
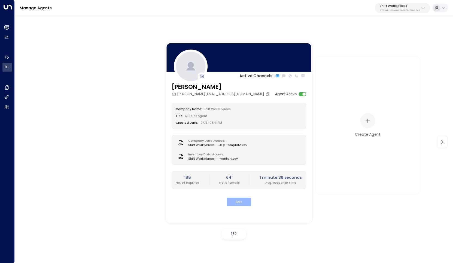
click at [238, 201] on button "Edit" at bounding box center [239, 202] width 25 height 8
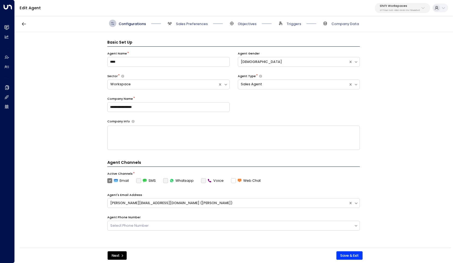
scroll to position [7, 0]
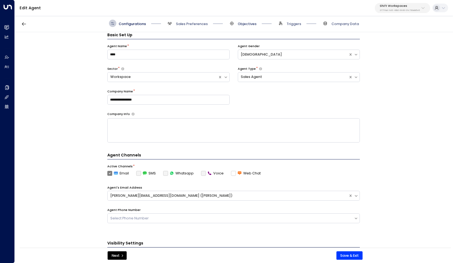
click at [244, 24] on span "Objectives" at bounding box center [247, 24] width 19 height 5
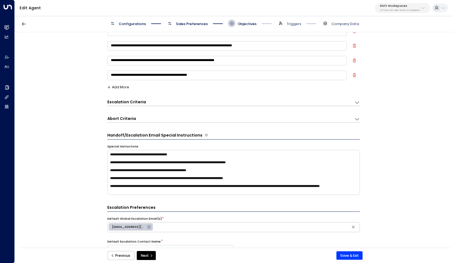
click at [188, 26] on span "Sales Preferences" at bounding box center [192, 24] width 32 height 5
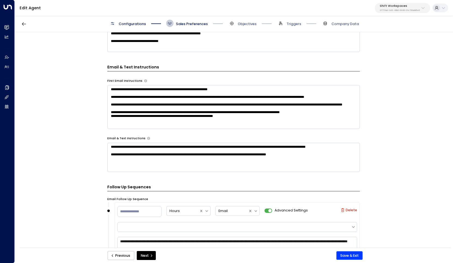
scroll to position [5, 0]
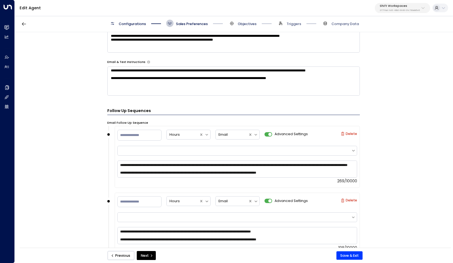
click at [253, 26] on span "Objectives" at bounding box center [247, 24] width 19 height 5
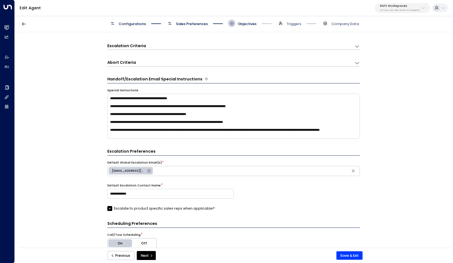
scroll to position [96, 0]
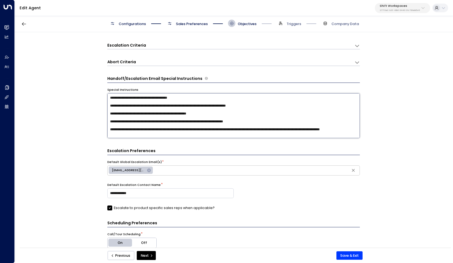
click at [200, 97] on textarea "**********" at bounding box center [233, 115] width 253 height 45
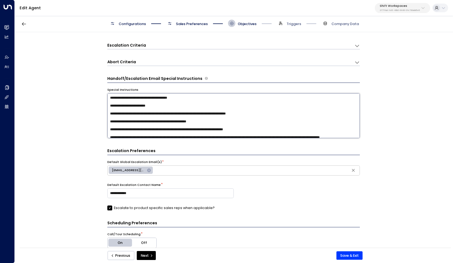
paste textarea "**********"
click at [176, 107] on textarea "**********" at bounding box center [233, 115] width 253 height 45
click at [234, 106] on textarea "**********" at bounding box center [233, 115] width 253 height 45
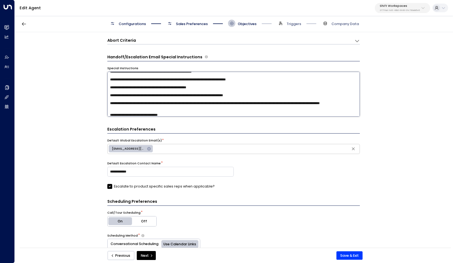
scroll to position [121, 0]
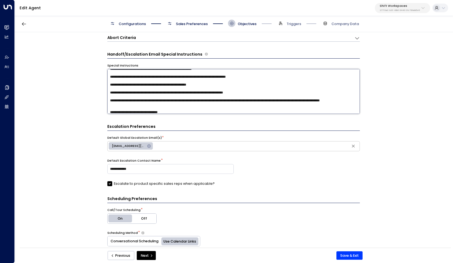
type textarea "**********"
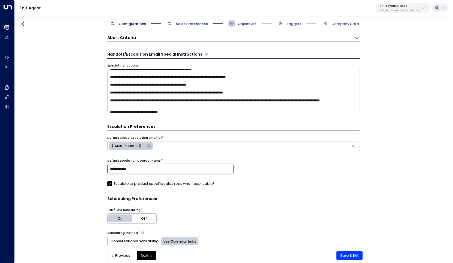
click at [208, 167] on input "**********" at bounding box center [170, 169] width 126 height 10
type input "**********"
paste input "**********"
type input "**********"
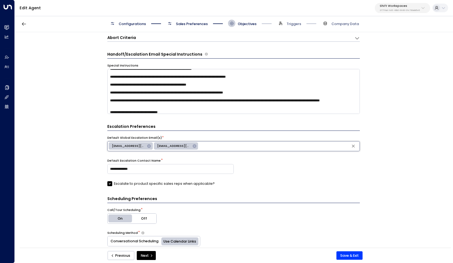
click at [148, 144] on icon at bounding box center [149, 146] width 4 height 4
click at [280, 168] on div "**********" at bounding box center [233, 169] width 253 height 20
click at [356, 257] on button "Save & Exit" at bounding box center [350, 255] width 26 height 9
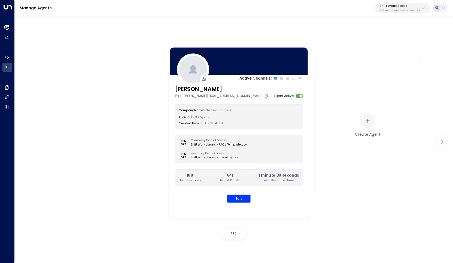
click at [412, 7] on p "Shift Workspaces" at bounding box center [400, 5] width 40 height 3
type input "*******"
click at [374, 43] on span "ID: a0687ae6-caf7-4c35-8de3-5d0dae502acf" at bounding box center [391, 43] width 72 height 4
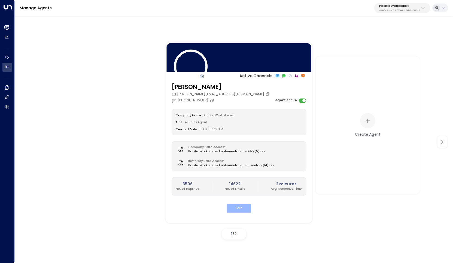
click at [231, 206] on button "Edit" at bounding box center [239, 208] width 25 height 8
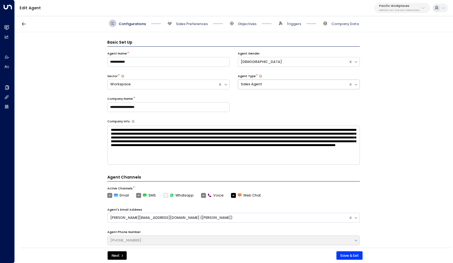
scroll to position [7, 0]
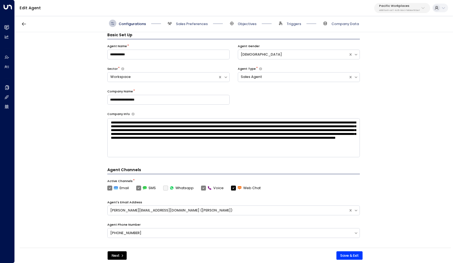
click at [346, 27] on div "Configurations Sales Preferences Objectives Triggers Company Data" at bounding box center [234, 23] width 439 height 17
click at [341, 19] on div "Configurations Sales Preferences Objectives Triggers Company Data" at bounding box center [234, 23] width 439 height 17
click at [341, 22] on span "Company Data" at bounding box center [346, 24] width 28 height 5
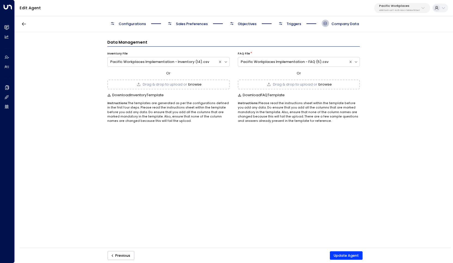
click at [197, 85] on button "browse" at bounding box center [194, 85] width 13 height 4
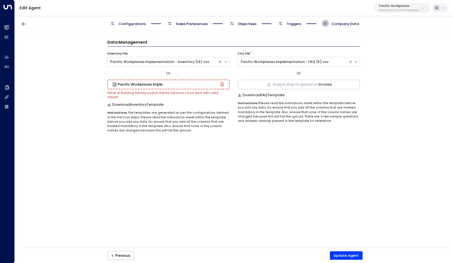
click at [222, 83] on icon "button" at bounding box center [221, 84] width 3 height 4
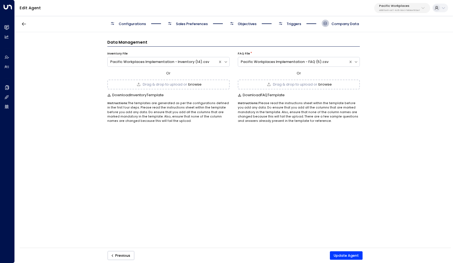
click at [221, 84] on div "Drag & drop to upload or browse" at bounding box center [168, 85] width 122 height 10
click at [343, 256] on button "Update Agent" at bounding box center [346, 255] width 33 height 9
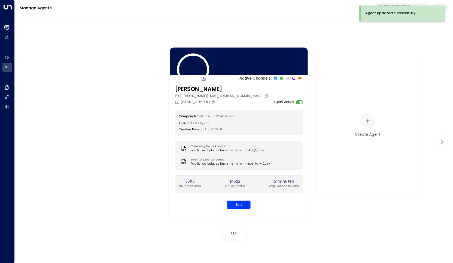
click at [343, 16] on div at bounding box center [234, 18] width 439 height 7
click at [395, 49] on div "Active Channels: Kasey James [EMAIL_ADDRESS][DOMAIN_NAME] [PHONE_NUMBER] Agent …" at bounding box center [373, 133] width 414 height 182
click at [406, 7] on p "Pacific Workplaces" at bounding box center [399, 5] width 41 height 3
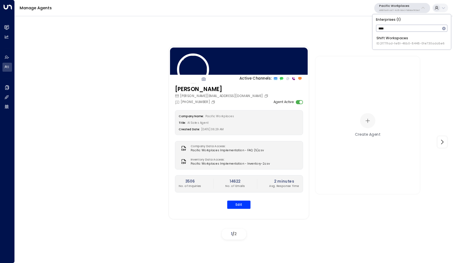
type input "****"
click at [391, 41] on span "ID: 2f771fad-fe81-46b0-8448-0fe730ada5e6" at bounding box center [411, 43] width 68 height 4
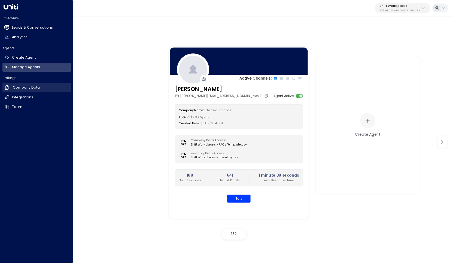
click at [32, 86] on h2 "Company Data" at bounding box center [26, 87] width 27 height 5
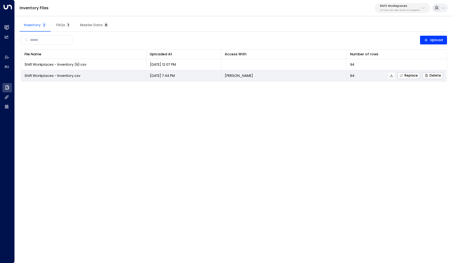
click at [73, 75] on span "Shift Workplaces - Inventory.csv" at bounding box center [53, 75] width 56 height 5
